Goal: Task Accomplishment & Management: Manage account settings

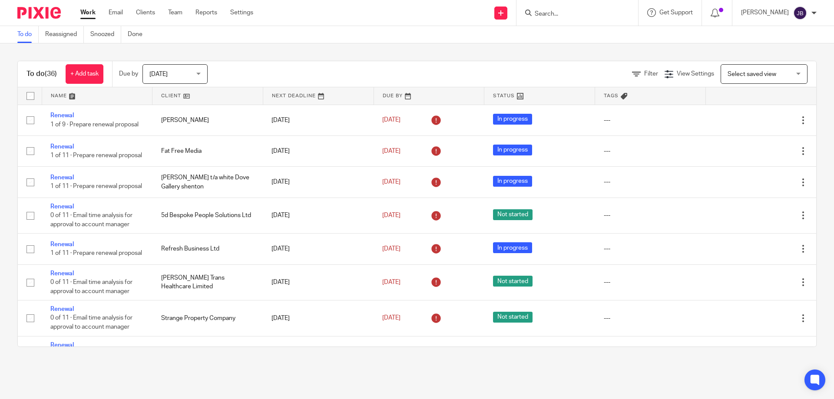
click at [562, 7] on form at bounding box center [580, 12] width 93 height 11
click at [561, 17] on input "Search" at bounding box center [573, 14] width 78 height 8
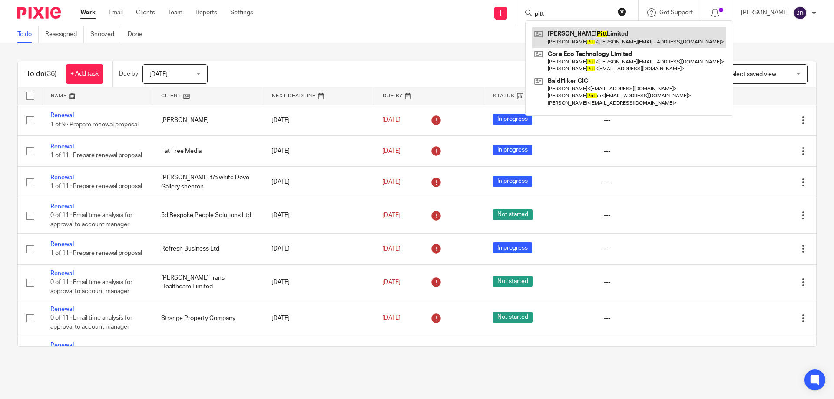
type input "pitt"
click at [591, 39] on link at bounding box center [629, 37] width 194 height 20
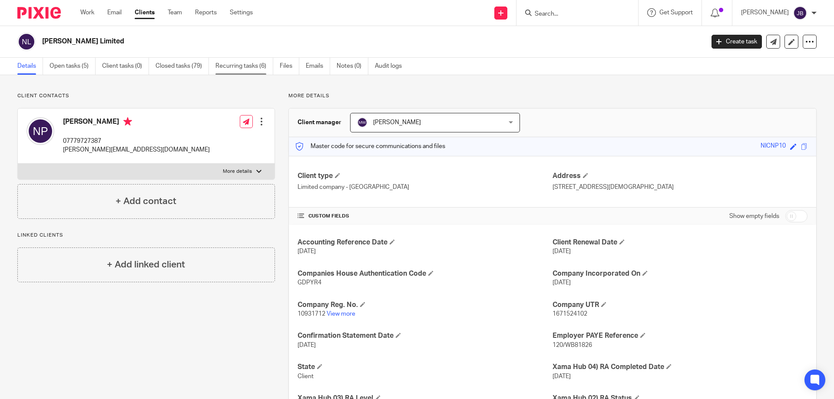
click at [242, 61] on link "Recurring tasks (6)" at bounding box center [245, 66] width 58 height 17
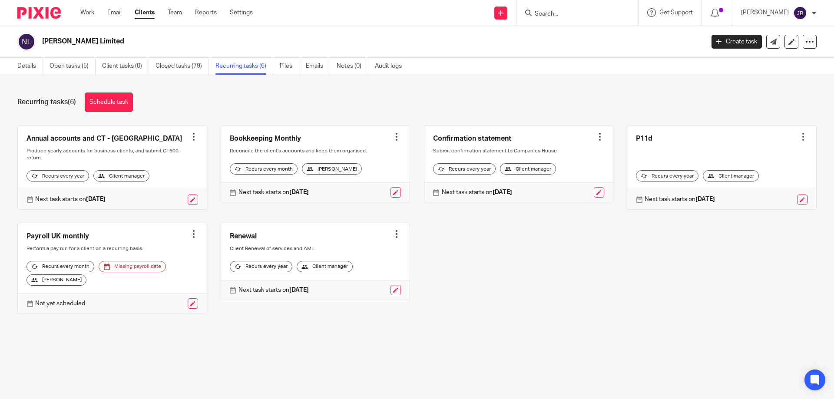
click at [596, 137] on div at bounding box center [600, 137] width 9 height 9
click at [469, 137] on link at bounding box center [519, 164] width 189 height 77
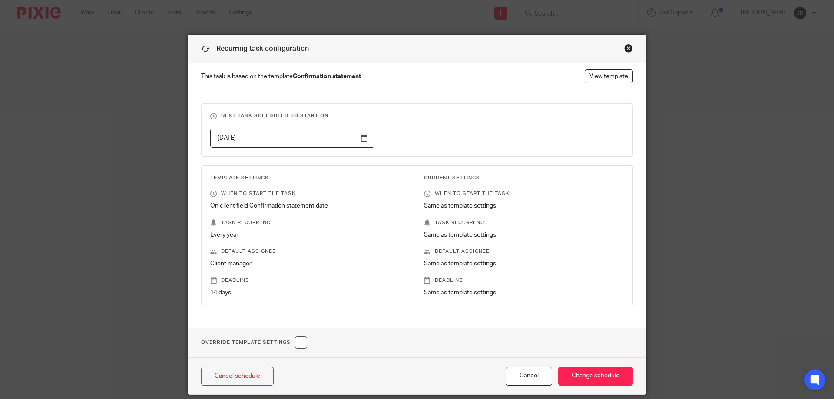
scroll to position [30, 0]
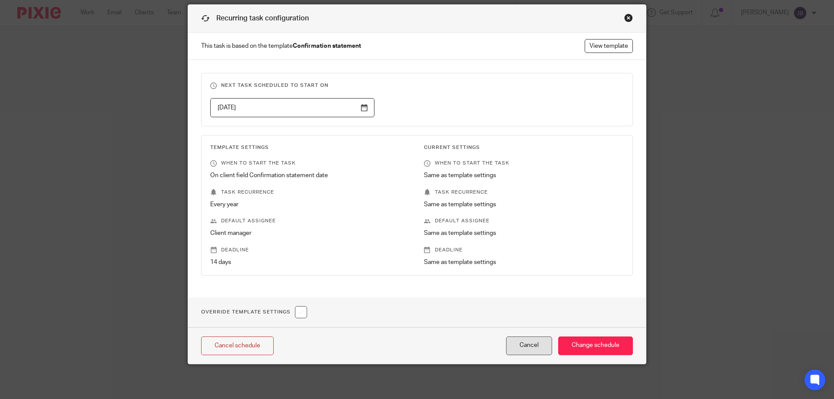
drag, startPoint x: 525, startPoint y: 344, endPoint x: 514, endPoint y: 344, distance: 10.4
click at [524, 344] on button "Cancel" at bounding box center [529, 346] width 46 height 19
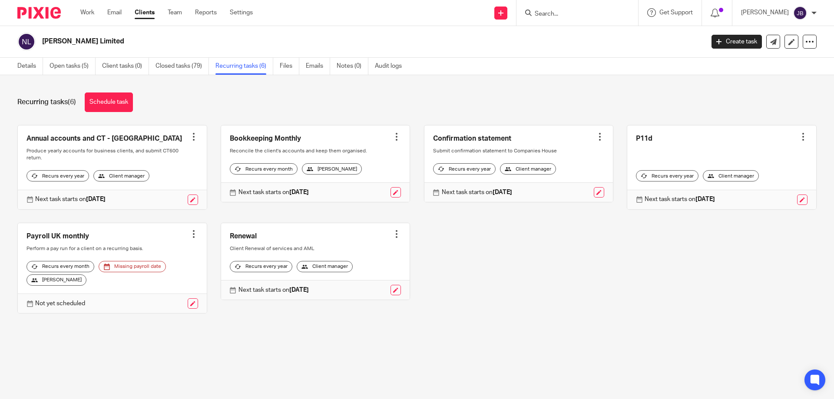
click at [438, 140] on link at bounding box center [519, 164] width 189 height 77
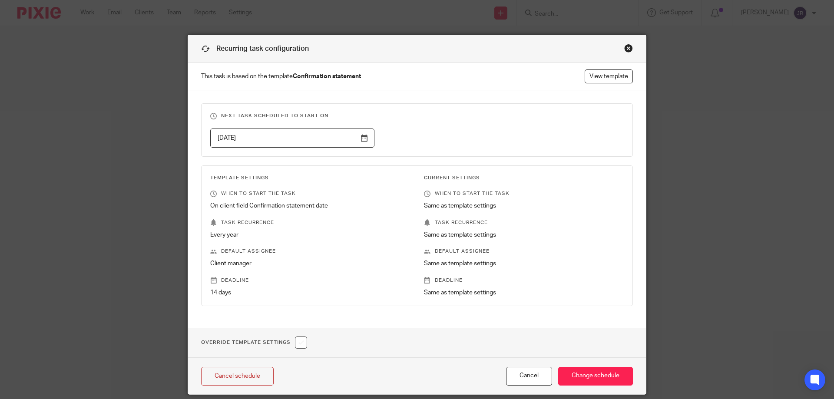
click at [627, 46] on div "Close this dialog window" at bounding box center [628, 48] width 9 height 9
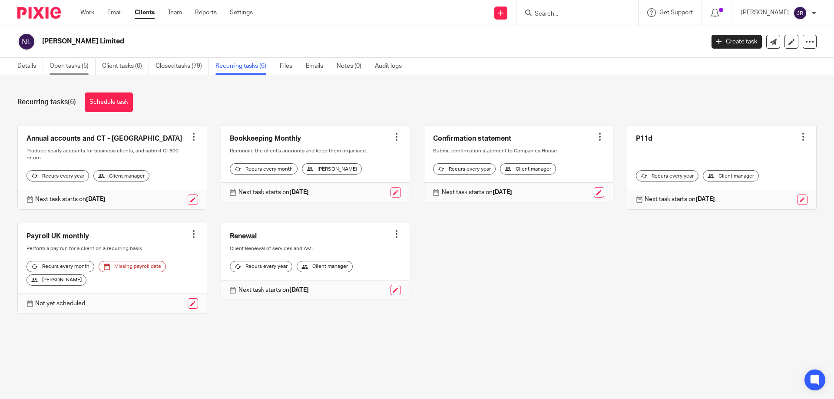
click at [75, 64] on link "Open tasks (5)" at bounding box center [73, 66] width 46 height 17
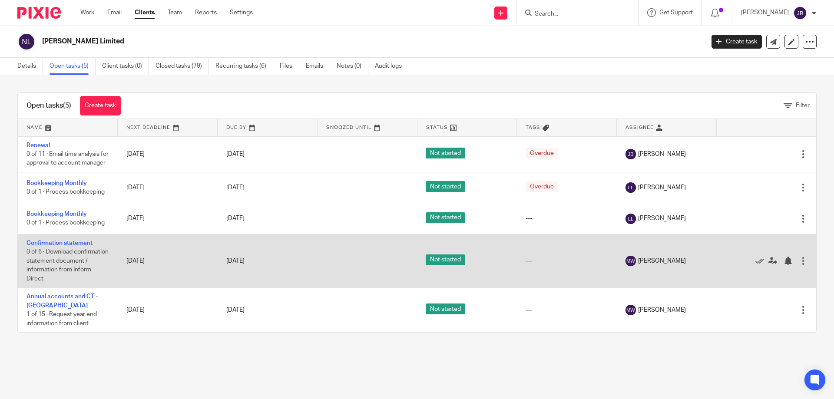
click at [799, 266] on div at bounding box center [803, 261] width 9 height 9
click at [769, 266] on icon at bounding box center [773, 261] width 9 height 9
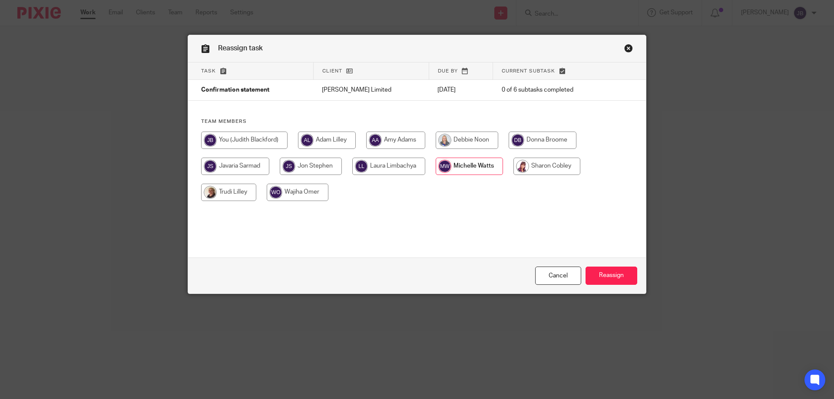
click at [236, 145] on input "radio" at bounding box center [244, 140] width 86 height 17
radio input "true"
click at [616, 281] on input "Reassign" at bounding box center [612, 276] width 52 height 19
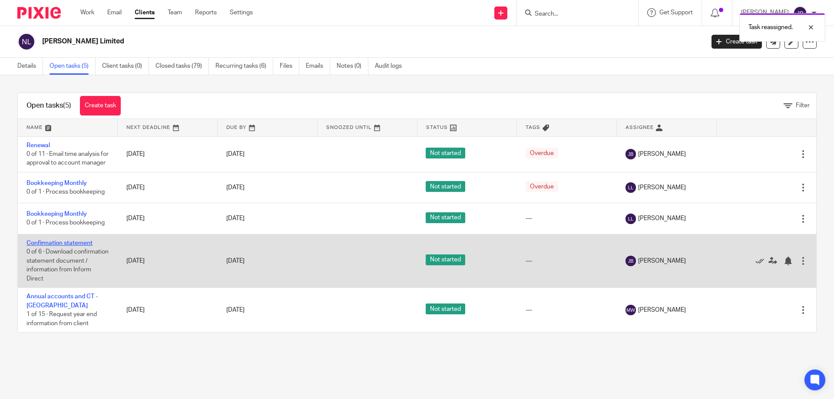
click at [48, 246] on link "Confirmation statement" at bounding box center [60, 243] width 66 height 6
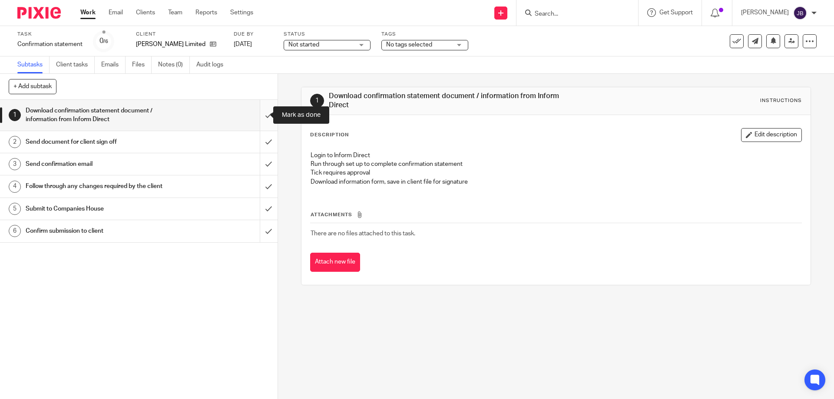
click at [262, 116] on input "submit" at bounding box center [139, 115] width 278 height 31
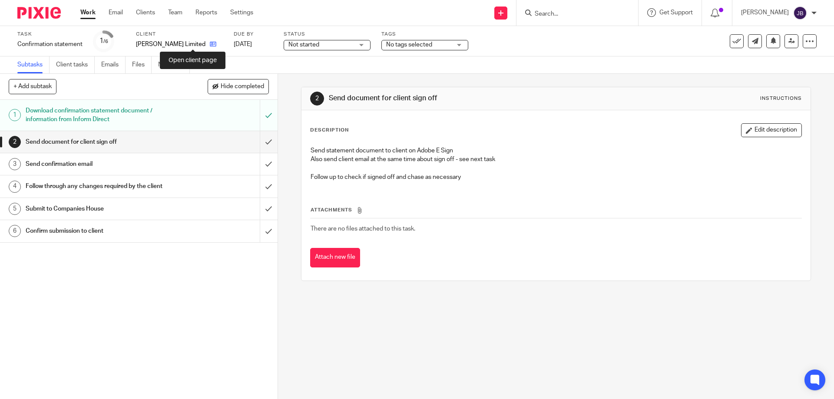
drag, startPoint x: 191, startPoint y: 45, endPoint x: 219, endPoint y: 60, distance: 32.3
click at [210, 45] on icon at bounding box center [213, 44] width 7 height 7
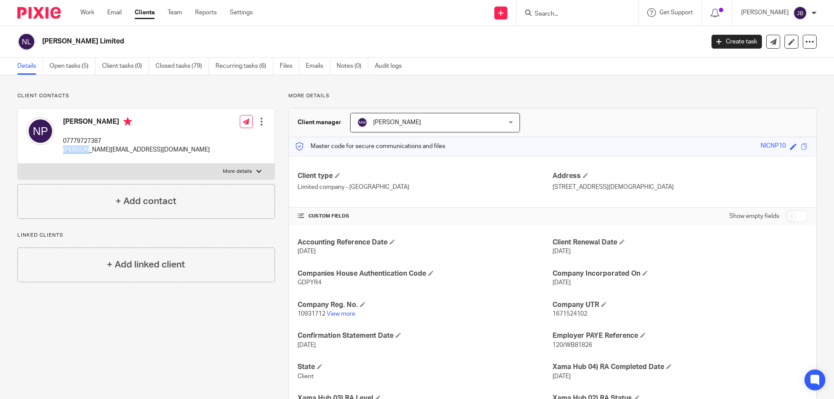
drag, startPoint x: 133, startPoint y: 145, endPoint x: 106, endPoint y: 148, distance: 27.5
click at [86, 147] on div "[PERSON_NAME] 07779727387 [PERSON_NAME][EMAIL_ADDRESS][DOMAIN_NAME] Edit contac…" at bounding box center [146, 136] width 257 height 55
click at [133, 150] on div "[PERSON_NAME] 07779727387 [PERSON_NAME][EMAIL_ADDRESS][DOMAIN_NAME] Edit contac…" at bounding box center [146, 136] width 257 height 55
drag, startPoint x: 133, startPoint y: 150, endPoint x: 60, endPoint y: 147, distance: 72.6
click at [60, 147] on div "[PERSON_NAME] 07779727387 [PERSON_NAME][EMAIL_ADDRESS][DOMAIN_NAME] Edit contac…" at bounding box center [146, 136] width 257 height 55
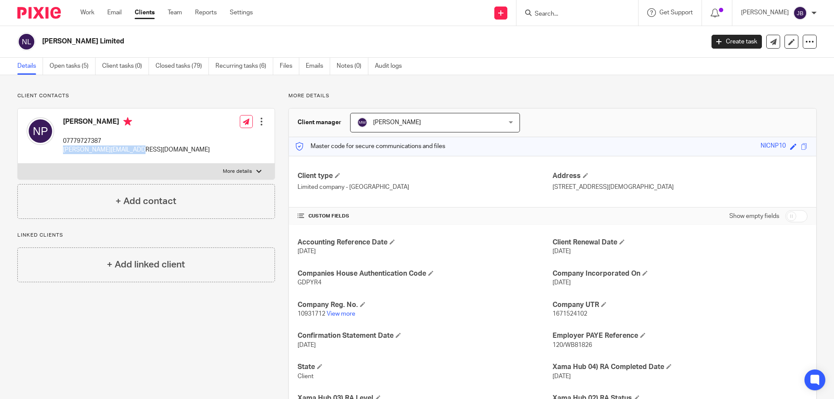
copy p "[PERSON_NAME][EMAIL_ADDRESS][DOMAIN_NAME]"
click at [72, 59] on link "Open tasks (5)" at bounding box center [73, 66] width 46 height 17
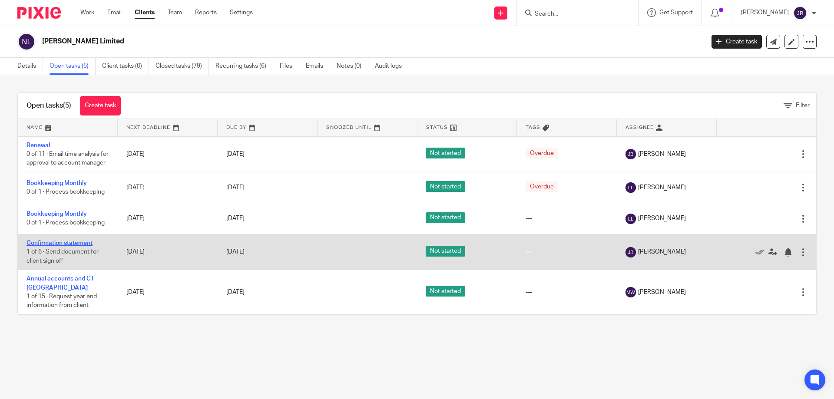
click at [50, 246] on link "Confirmation statement" at bounding box center [60, 243] width 66 height 6
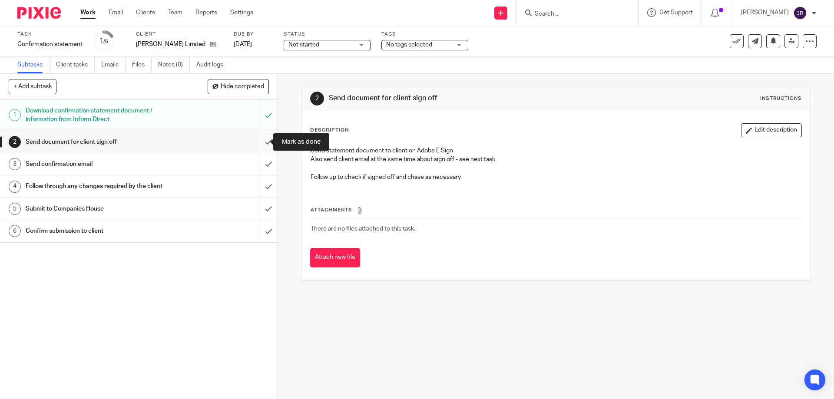
click at [261, 139] on input "submit" at bounding box center [139, 142] width 278 height 22
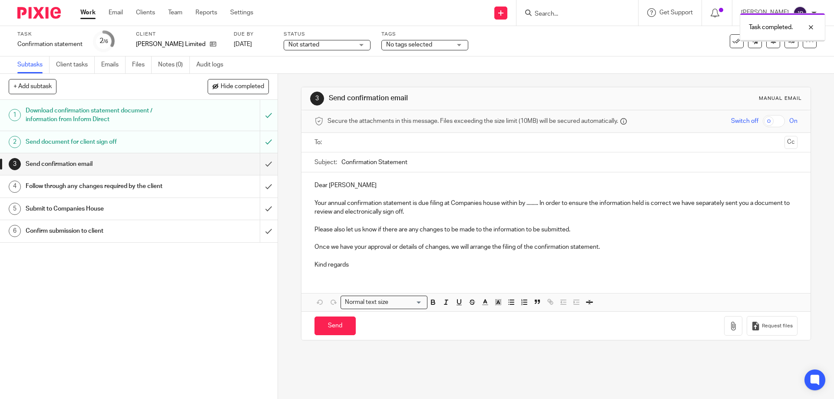
click at [134, 167] on h1 "Send confirmation email" at bounding box center [101, 164] width 150 height 13
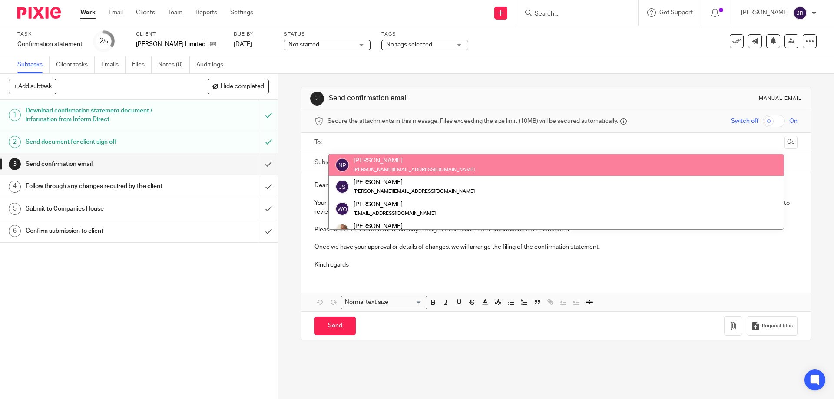
drag, startPoint x: 365, startPoint y: 167, endPoint x: 384, endPoint y: 170, distance: 18.4
click at [366, 168] on small "[PERSON_NAME][EMAIL_ADDRESS][DOMAIN_NAME]" at bounding box center [414, 169] width 121 height 5
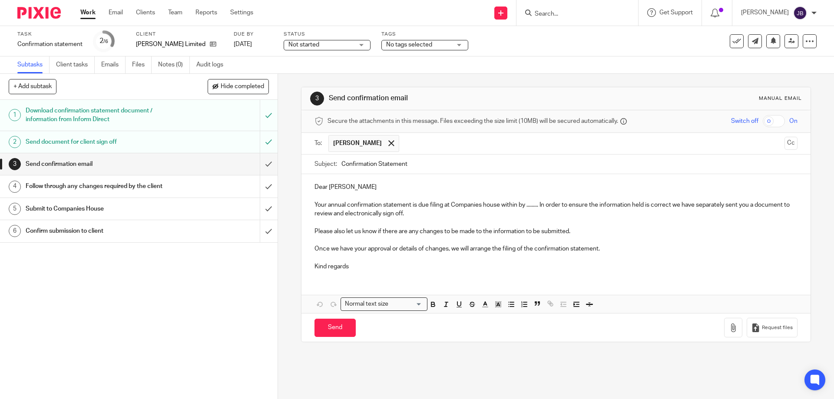
click at [510, 207] on p "Your annual confirmation statement is due filing at Companies house within by .…" at bounding box center [556, 210] width 483 height 18
drag, startPoint x: 518, startPoint y: 204, endPoint x: 499, endPoint y: 204, distance: 18.7
click at [499, 204] on p "Your annual confirmation statement is due filing at Companies house within by .…" at bounding box center [556, 210] width 483 height 18
click at [515, 206] on p "Your annual confirmation statement is due filing at Companies house by ........…" at bounding box center [556, 210] width 483 height 18
drag, startPoint x: 520, startPoint y: 205, endPoint x: 498, endPoint y: 210, distance: 22.3
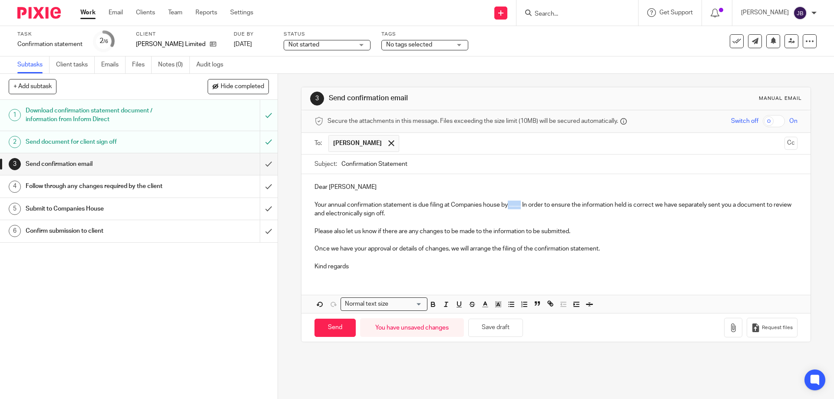
click at [505, 209] on p "Your annual confirmation statement is due filing at Companies house by ........…" at bounding box center [556, 210] width 483 height 18
click at [355, 271] on p "Kind regards" at bounding box center [556, 266] width 483 height 9
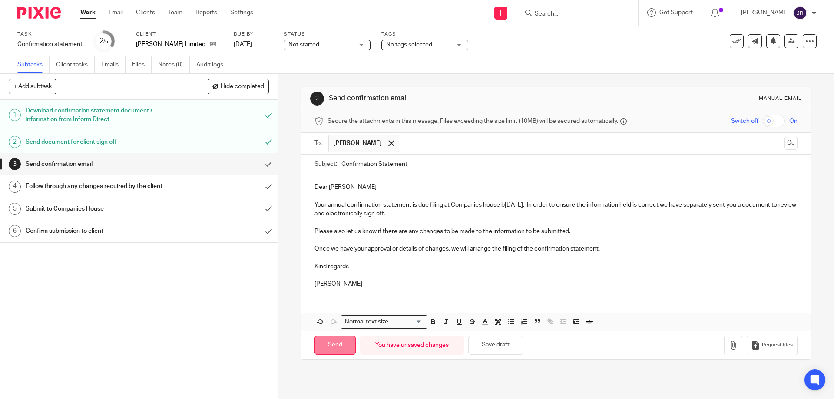
click at [334, 348] on input "Send" at bounding box center [335, 345] width 41 height 19
type input "Sent"
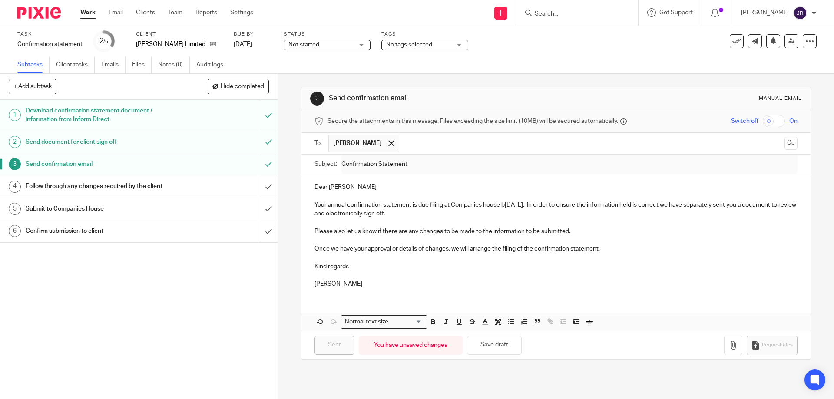
click at [580, 5] on div at bounding box center [578, 13] width 122 height 26
click at [580, 8] on form at bounding box center [580, 12] width 93 height 11
click at [543, 13] on input "Search" at bounding box center [573, 14] width 78 height 8
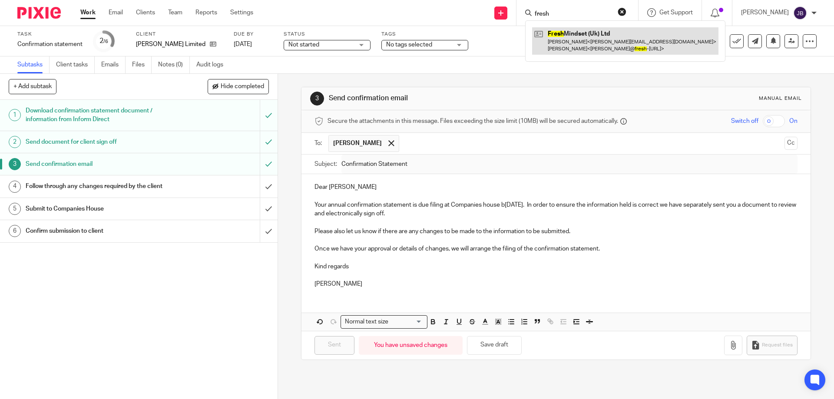
type input "fresh"
click at [597, 46] on link at bounding box center [625, 40] width 186 height 27
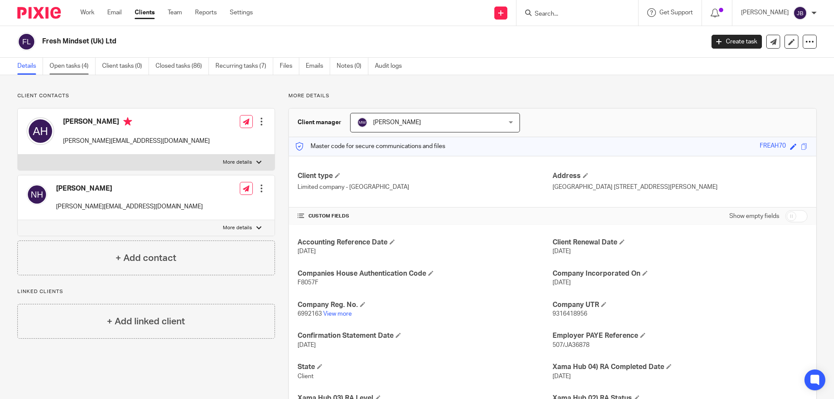
click at [81, 66] on link "Open tasks (4)" at bounding box center [73, 66] width 46 height 17
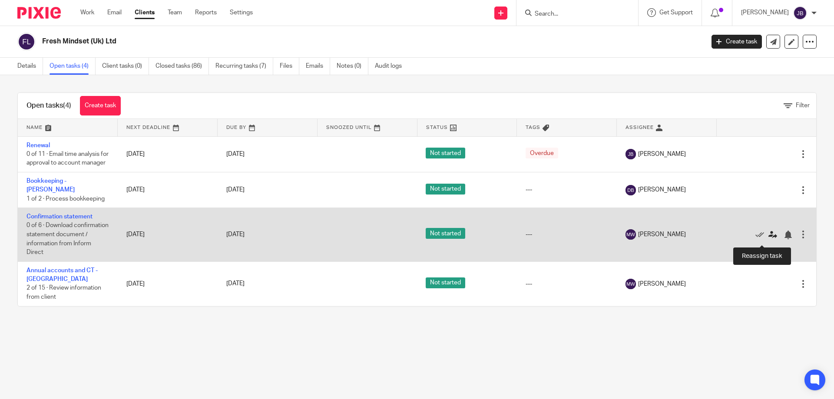
click at [769, 235] on icon at bounding box center [773, 235] width 9 height 9
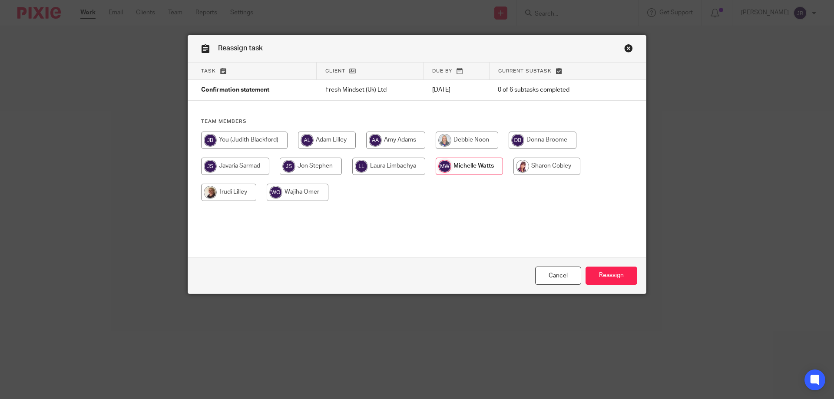
drag, startPoint x: 242, startPoint y: 139, endPoint x: 294, endPoint y: 162, distance: 57.6
click at [246, 140] on input "radio" at bounding box center [244, 140] width 86 height 17
radio input "true"
click at [621, 272] on input "Reassign" at bounding box center [612, 276] width 52 height 19
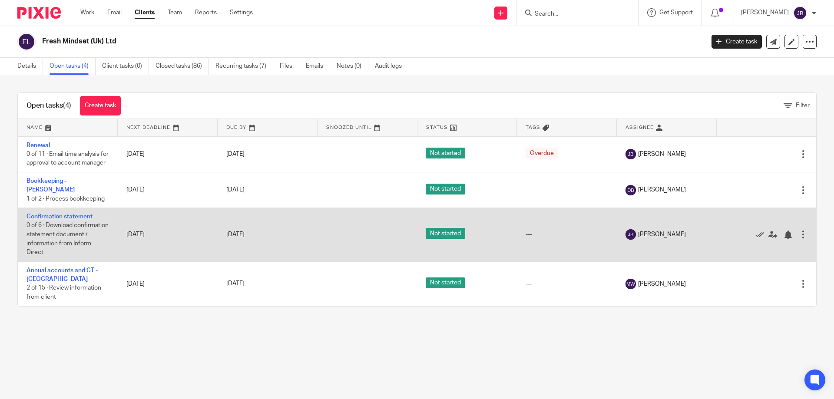
click at [47, 220] on link "Confirmation statement" at bounding box center [60, 217] width 66 height 6
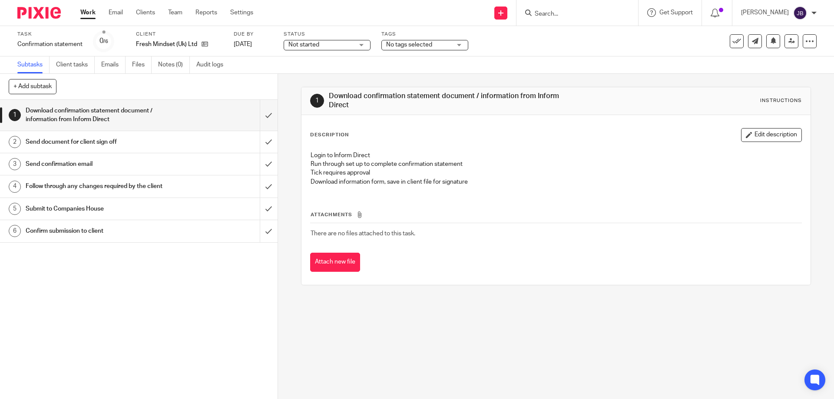
click at [210, 41] on div "Fresh Mindset (Uk) Ltd" at bounding box center [179, 44] width 87 height 9
click at [206, 42] on icon at bounding box center [205, 44] width 7 height 7
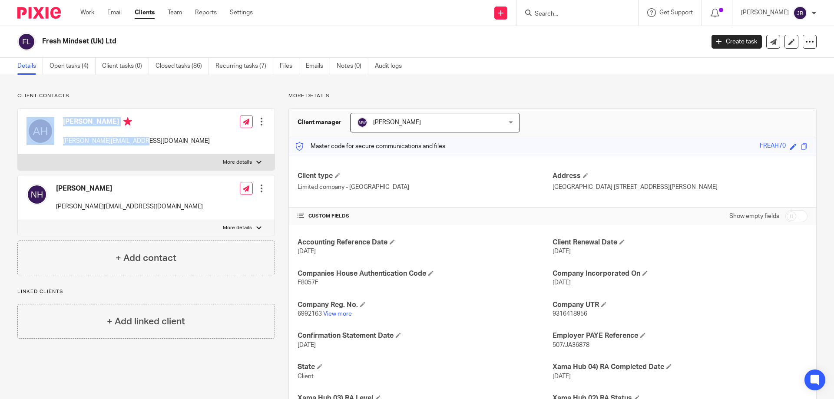
drag, startPoint x: 148, startPoint y: 143, endPoint x: 52, endPoint y: 137, distance: 95.8
click at [52, 136] on div "Adam Harris adam@fresh-mindset.co.uk Edit contact Create client from contact Ex…" at bounding box center [146, 132] width 257 height 46
click at [147, 145] on div "Adam Harris adam@fresh-mindset.co.uk Edit contact Create client from contact Ex…" at bounding box center [146, 132] width 257 height 46
click at [146, 140] on div "Adam Harris adam@fresh-mindset.co.uk Edit contact Create client from contact Ex…" at bounding box center [146, 132] width 257 height 46
drag, startPoint x: 153, startPoint y: 141, endPoint x: 62, endPoint y: 140, distance: 91.3
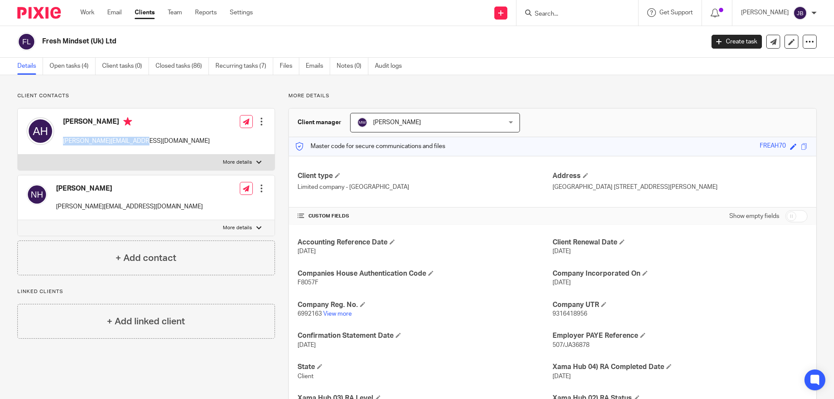
click at [62, 140] on div "Adam Harris adam@fresh-mindset.co.uk Edit contact Create client from contact Ex…" at bounding box center [146, 132] width 257 height 46
copy p "adam@fresh-mindset.co.uk"
click at [63, 62] on link "Open tasks (4)" at bounding box center [73, 66] width 46 height 17
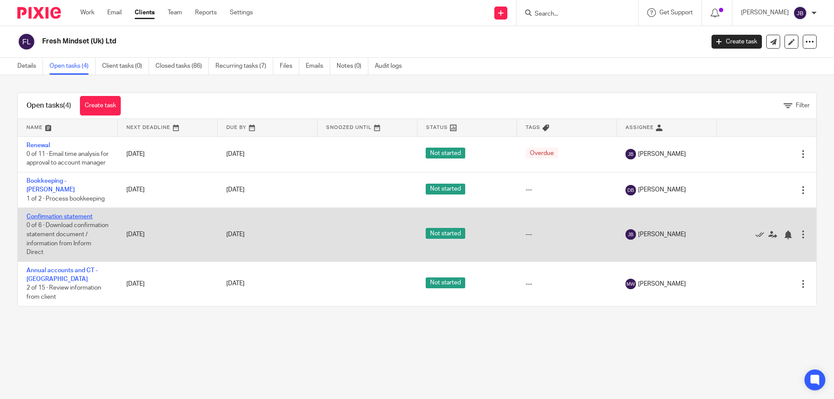
click at [52, 219] on link "Confirmation statement" at bounding box center [60, 217] width 66 height 6
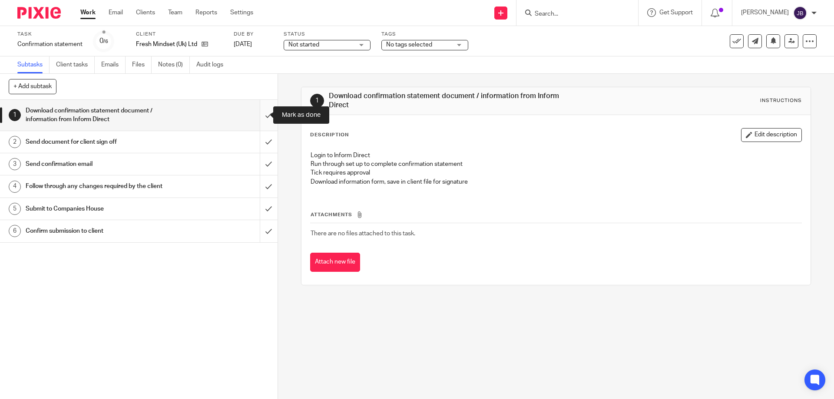
click at [259, 113] on input "submit" at bounding box center [139, 115] width 278 height 31
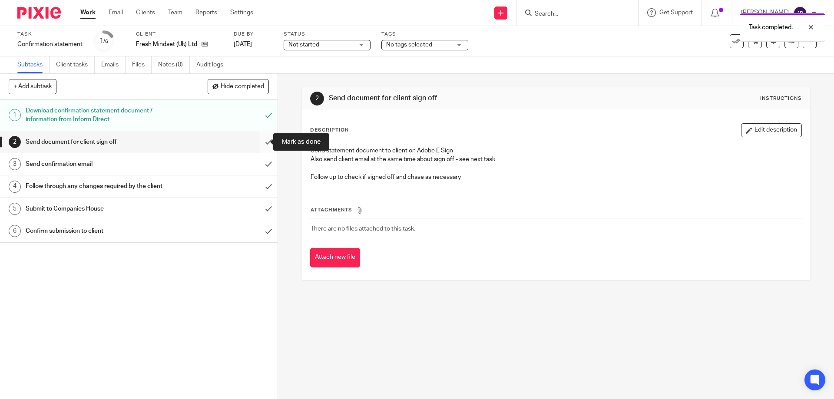
click at [266, 139] on input "submit" at bounding box center [139, 142] width 278 height 22
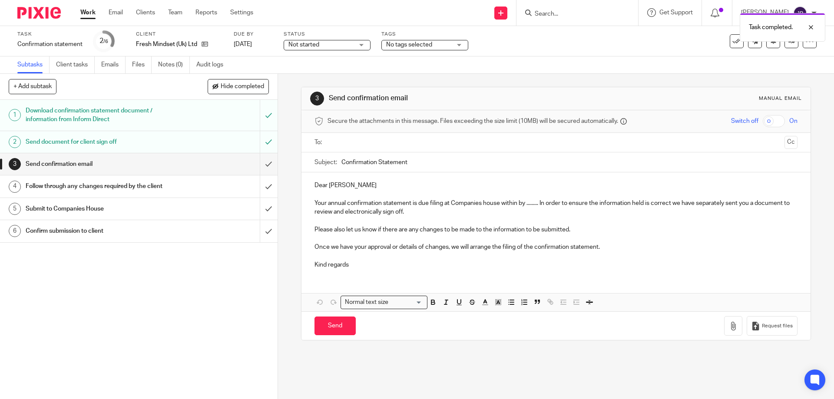
click at [374, 143] on input "text" at bounding box center [556, 143] width 450 height 10
click at [528, 205] on p "Your annual confirmation statement is due filing at Companies house within by .…" at bounding box center [556, 210] width 483 height 18
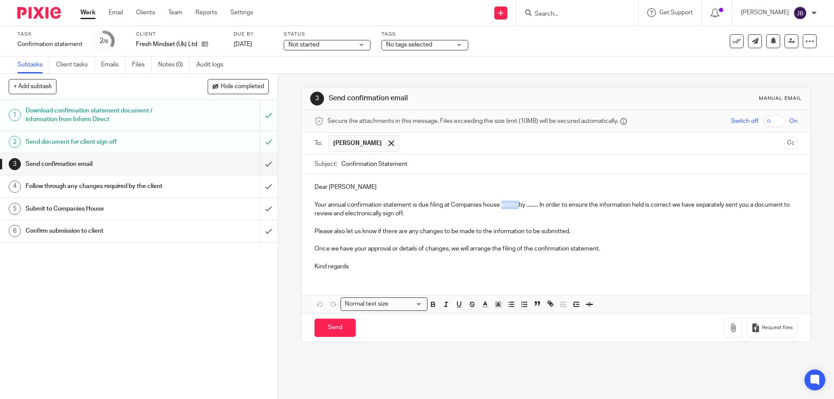
drag, startPoint x: 518, startPoint y: 202, endPoint x: 502, endPoint y: 207, distance: 16.9
click at [502, 207] on p "Your annual confirmation statement is due filing at Companies house within by .…" at bounding box center [556, 210] width 483 height 18
click at [516, 206] on p "Your annual confirmation statement is due filing at Companies house by ........…" at bounding box center [556, 210] width 483 height 18
drag, startPoint x: 520, startPoint y: 206, endPoint x: 508, endPoint y: 208, distance: 12.4
click at [508, 208] on p "Your annual confirmation statement is due filing at Companies house by ........…" at bounding box center [556, 210] width 483 height 18
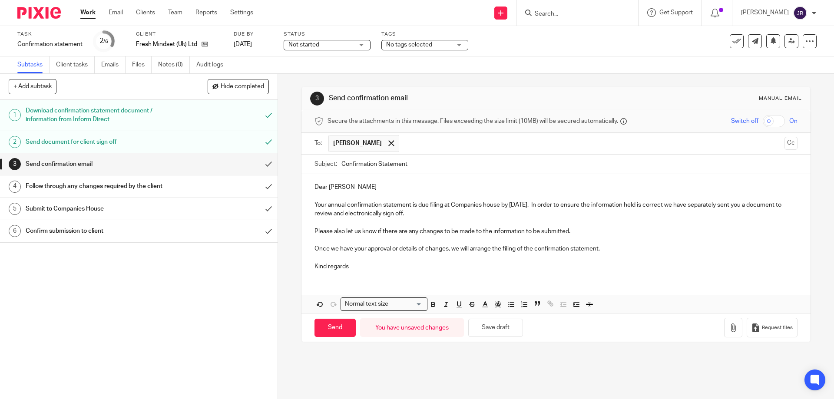
click at [339, 269] on p "Kind regards" at bounding box center [556, 266] width 483 height 9
click at [359, 266] on p "Kind regards" at bounding box center [556, 266] width 483 height 9
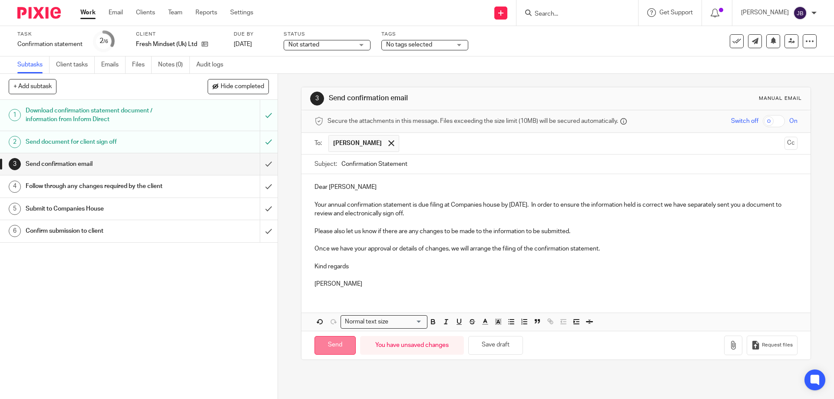
click at [344, 343] on input "Send" at bounding box center [335, 345] width 41 height 19
type input "Sent"
